Goal: Find contact information: Find contact information

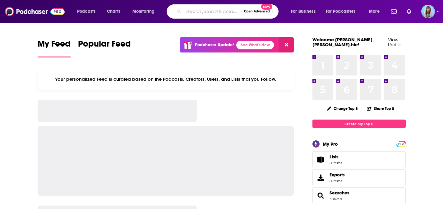
click at [195, 12] on input "Search podcasts, credits, & more..." at bounding box center [212, 12] width 57 height 10
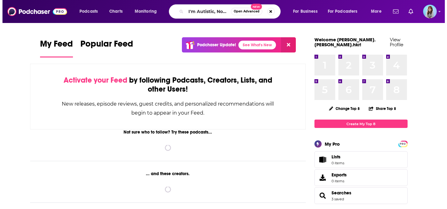
scroll to position [0, 16]
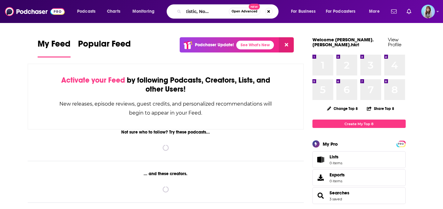
type input "I'm Autistic, Now What?"
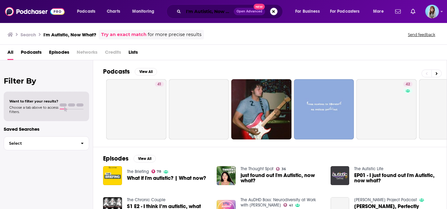
click at [208, 13] on input "I'm Autistic, Now What?" at bounding box center [209, 12] width 50 height 10
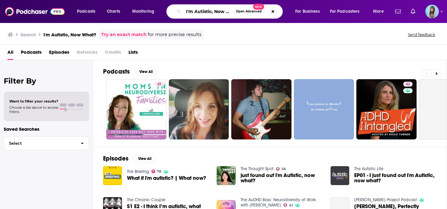
click at [208, 13] on input "I'm Autistic, Now What?" at bounding box center [209, 12] width 50 height 10
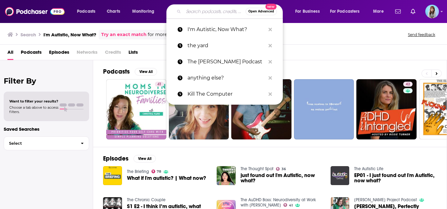
paste input "For The Wild"
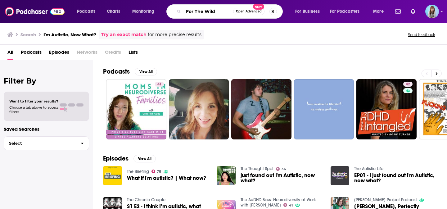
type input "For The Wild"
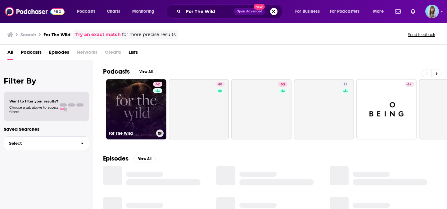
click at [141, 97] on link "62 For The Wild" at bounding box center [136, 109] width 60 height 60
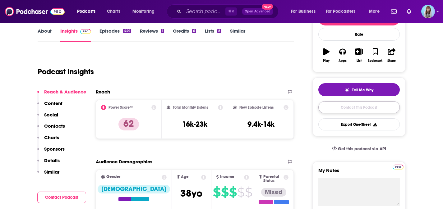
click at [347, 108] on link "Contact This Podcast" at bounding box center [358, 107] width 81 height 12
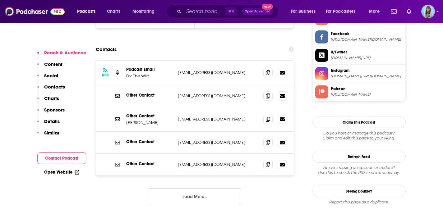
scroll to position [585, 0]
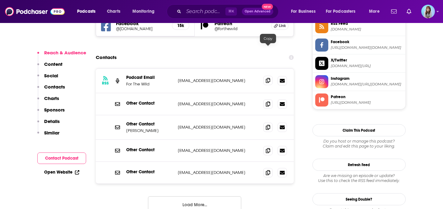
click at [269, 78] on icon at bounding box center [268, 80] width 4 height 5
click at [266, 101] on icon at bounding box center [268, 103] width 4 height 5
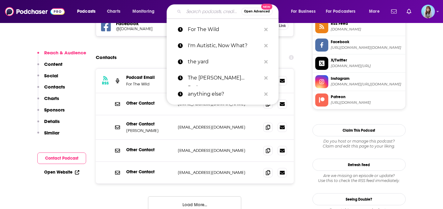
click at [213, 14] on input "Search podcasts, credits, & more..." at bounding box center [212, 12] width 57 height 10
paste input "For [PERSON_NAME]"
type input "For [PERSON_NAME]"
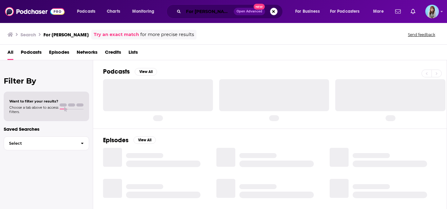
click at [204, 9] on input "For [PERSON_NAME]" at bounding box center [209, 12] width 50 height 10
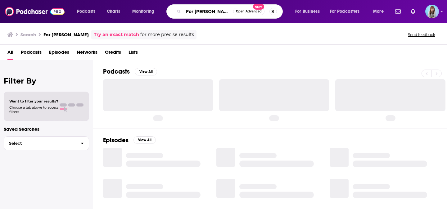
click at [204, 9] on input "For [PERSON_NAME]" at bounding box center [209, 12] width 50 height 10
type input "unladylike"
